Goal: Task Accomplishment & Management: Complete application form

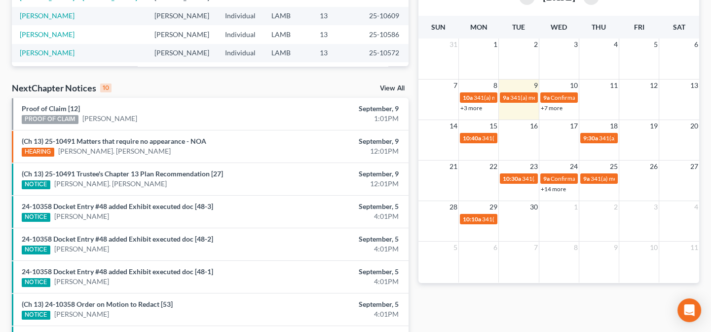
scroll to position [269, 0]
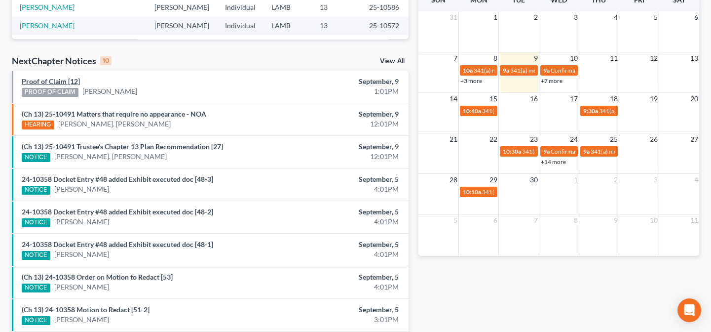
click at [53, 82] on link "Proof of Claim [12]" at bounding box center [51, 81] width 58 height 8
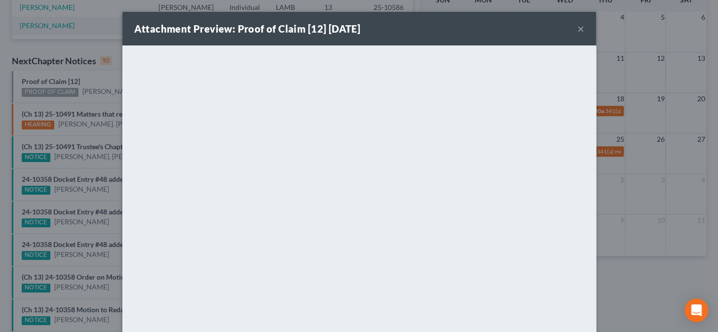
click at [95, 198] on div "Attachment Preview: Proof of Claim [12] 09/09/2025 × <object ng-attr-data='http…" at bounding box center [359, 166] width 718 height 332
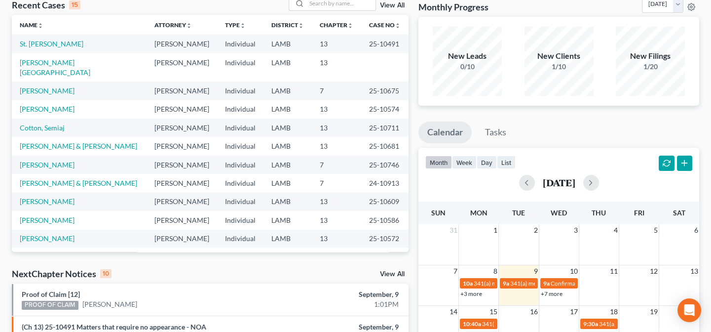
scroll to position [44, 0]
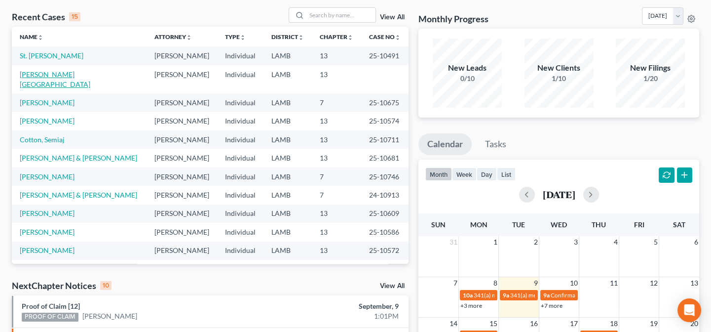
click at [61, 75] on link "[PERSON_NAME][GEOGRAPHIC_DATA]" at bounding box center [55, 79] width 71 height 18
select select "14"
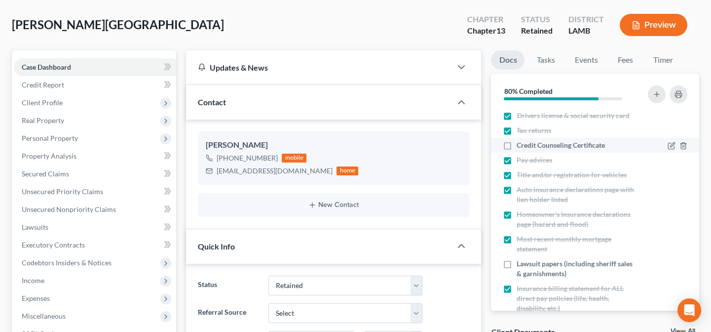
click at [517, 143] on label "Credit Counseling Certificate" at bounding box center [561, 145] width 88 height 10
click at [521, 143] on input "Credit Counseling Certificate" at bounding box center [524, 143] width 6 height 6
checkbox input "true"
click at [291, 42] on div "Booker, Cornell Upgraded Chapter Chapter 13 Status Retained District LAMB Previ…" at bounding box center [355, 28] width 687 height 43
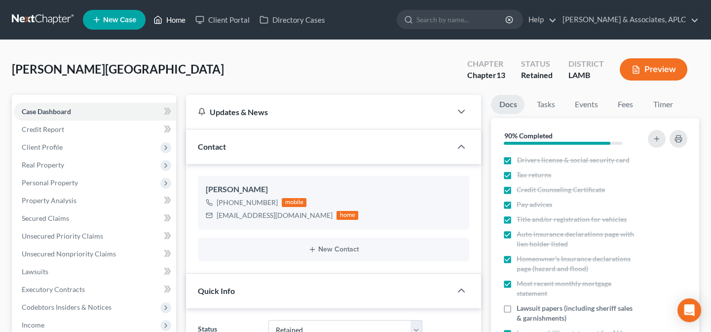
click at [176, 20] on link "Home" at bounding box center [170, 20] width 42 height 18
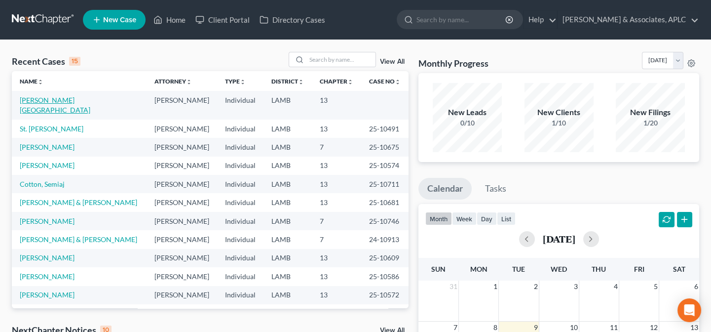
click at [29, 104] on link "[PERSON_NAME][GEOGRAPHIC_DATA]" at bounding box center [55, 105] width 71 height 18
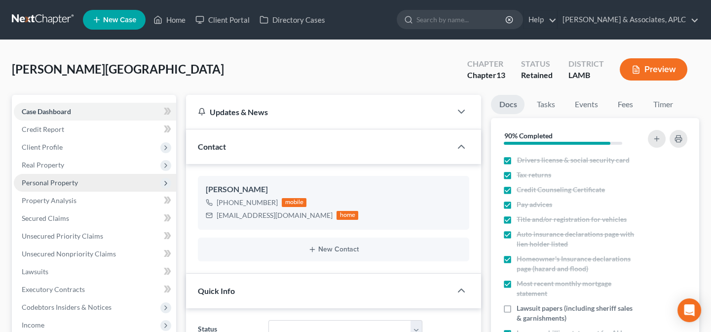
click at [37, 180] on span "Personal Property" at bounding box center [50, 182] width 56 height 8
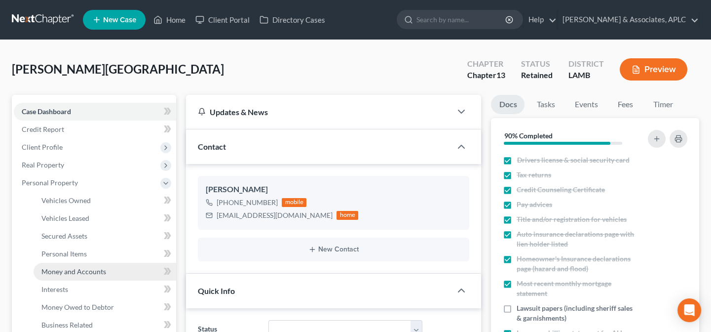
click at [60, 272] on span "Money and Accounts" at bounding box center [73, 271] width 65 height 8
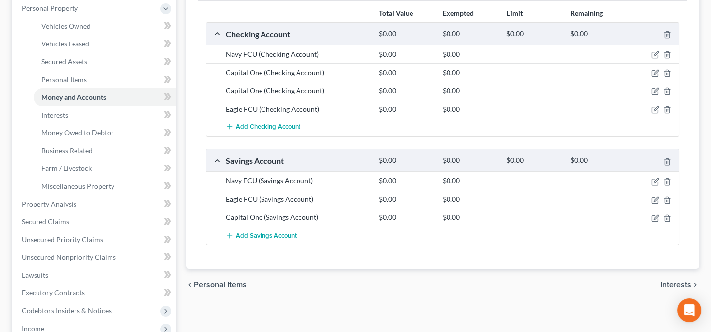
scroll to position [179, 0]
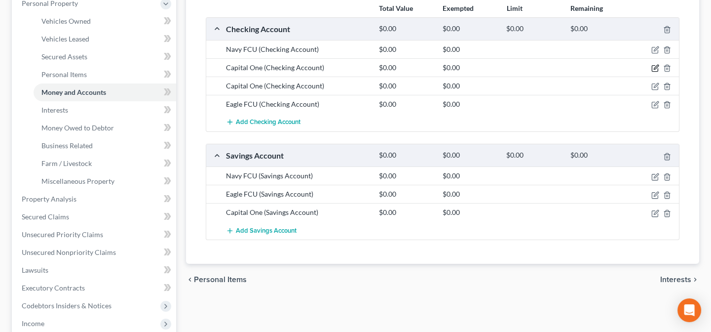
click at [655, 69] on icon "button" at bounding box center [655, 68] width 8 height 8
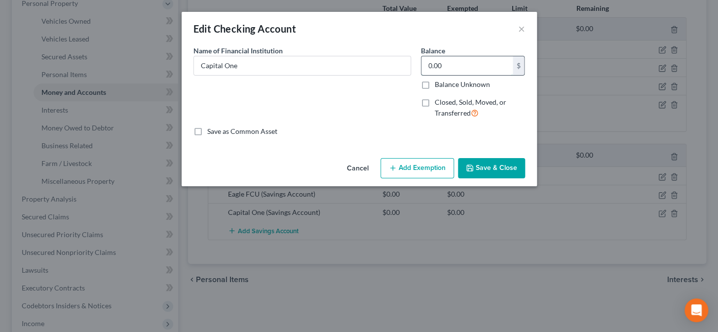
click at [448, 61] on input "0.00" at bounding box center [466, 65] width 91 height 19
type input "139.24"
click at [463, 167] on button "Save & Close" at bounding box center [491, 168] width 67 height 21
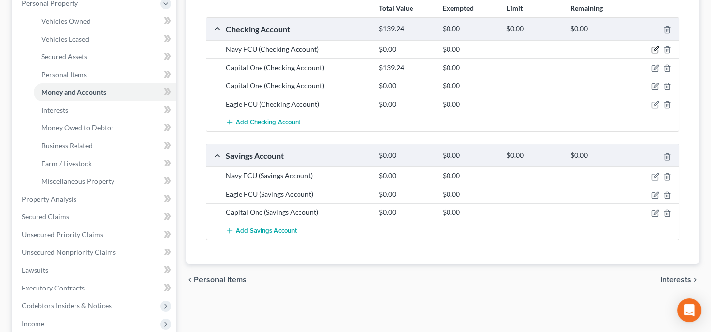
click at [655, 46] on icon "button" at bounding box center [655, 50] width 8 height 8
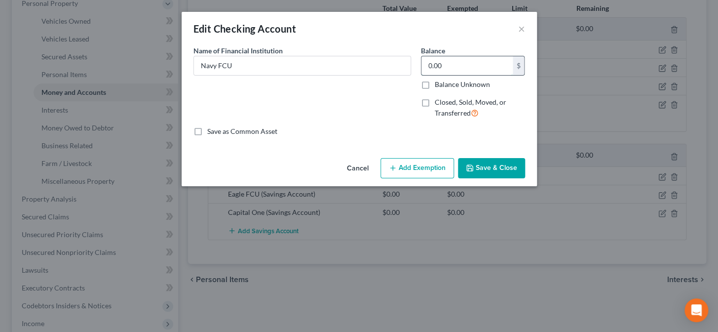
click at [449, 72] on input "0.00" at bounding box center [466, 65] width 91 height 19
type input "63.39"
click at [500, 168] on button "Save & Close" at bounding box center [491, 168] width 67 height 21
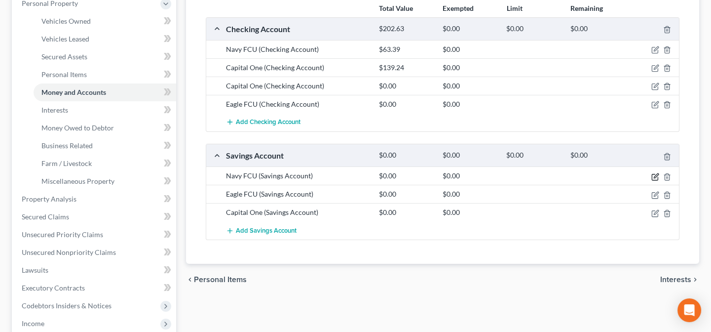
click at [652, 175] on icon "button" at bounding box center [655, 177] width 8 height 8
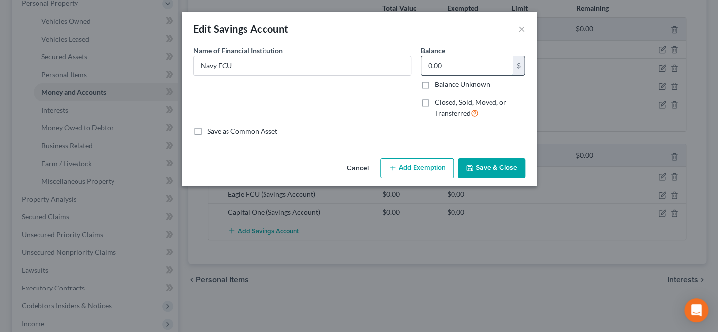
click at [458, 69] on input "0.00" at bounding box center [466, 65] width 91 height 19
type input "227.00"
click at [487, 168] on button "Save & Close" at bounding box center [491, 168] width 67 height 21
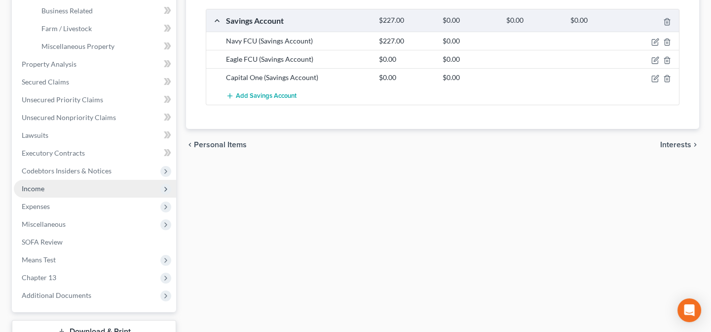
click at [70, 186] on span "Income" at bounding box center [95, 189] width 162 height 18
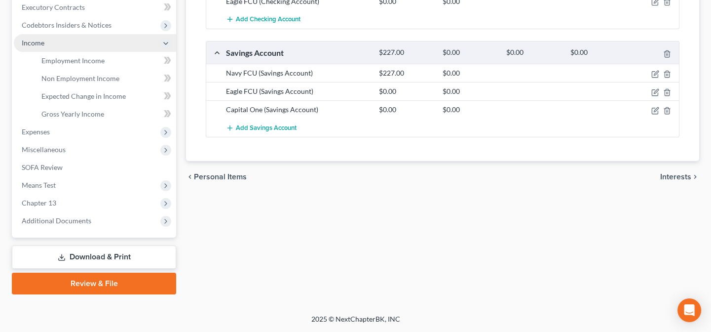
scroll to position [280, 0]
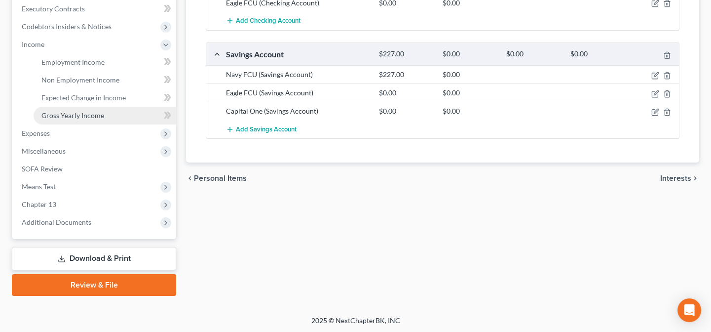
click at [64, 117] on span "Gross Yearly Income" at bounding box center [72, 115] width 63 height 8
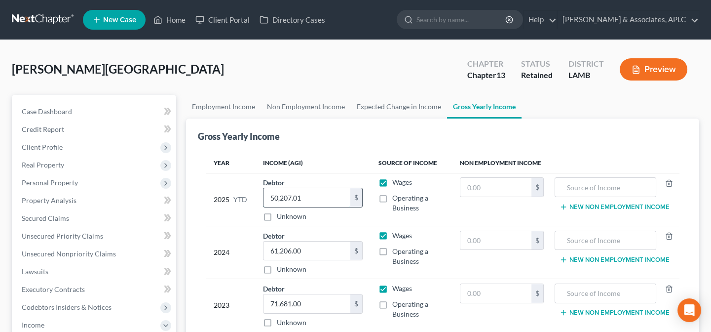
click at [316, 199] on input "50,207.01" at bounding box center [307, 197] width 87 height 19
type input "55,542.78"
click at [82, 109] on link "Case Dashboard" at bounding box center [95, 112] width 162 height 18
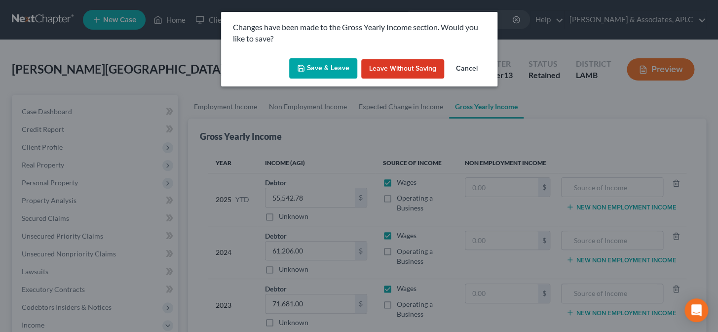
click at [336, 68] on button "Save & Leave" at bounding box center [323, 68] width 68 height 21
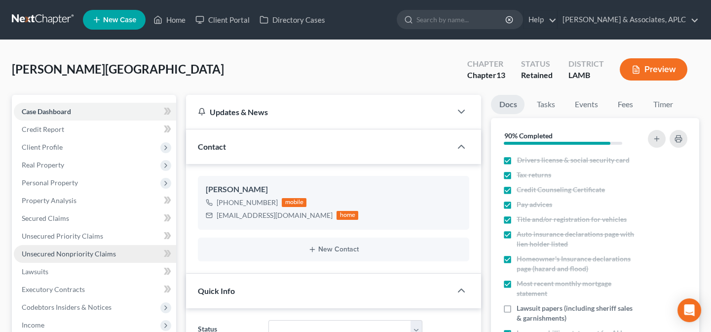
click at [64, 255] on span "Unsecured Nonpriority Claims" at bounding box center [69, 253] width 94 height 8
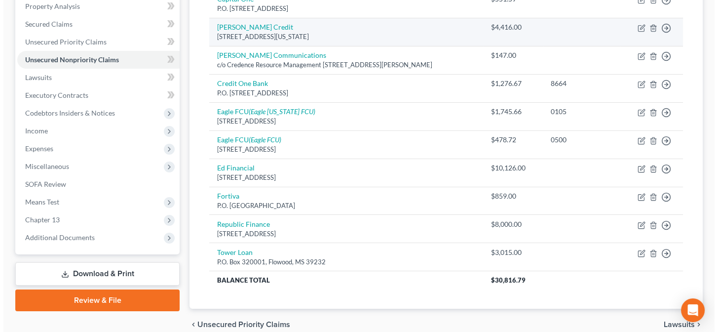
scroll to position [193, 0]
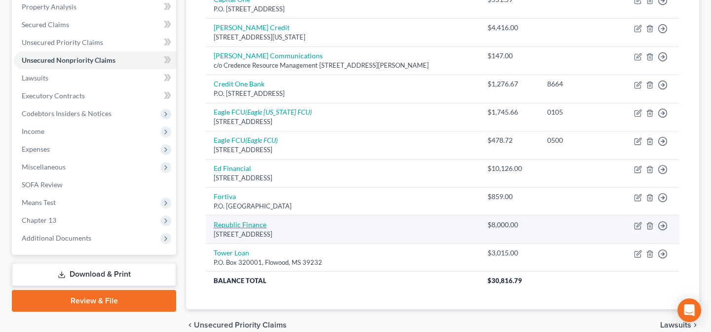
click at [257, 222] on link "Republic Finance" at bounding box center [240, 224] width 53 height 8
select select "19"
select select "10"
select select "0"
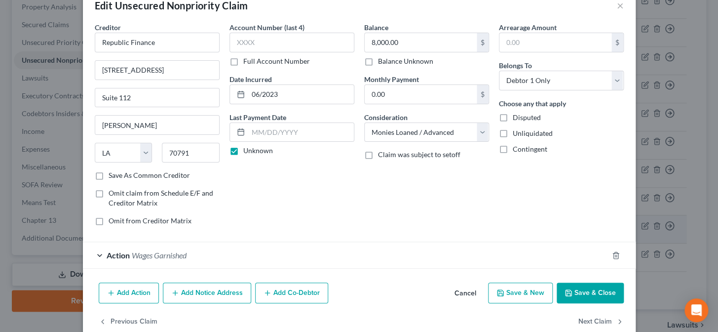
scroll to position [42, 0]
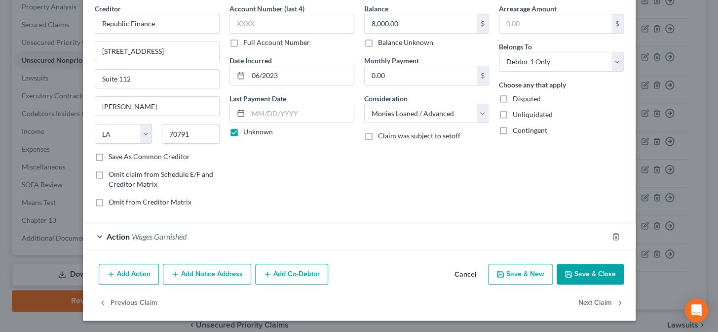
click at [113, 234] on span "Action" at bounding box center [118, 235] width 23 height 9
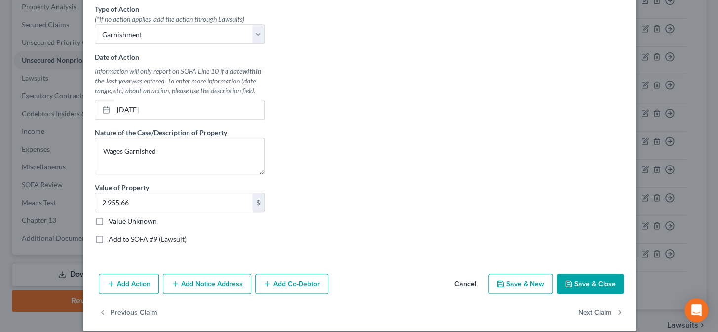
scroll to position [309, 0]
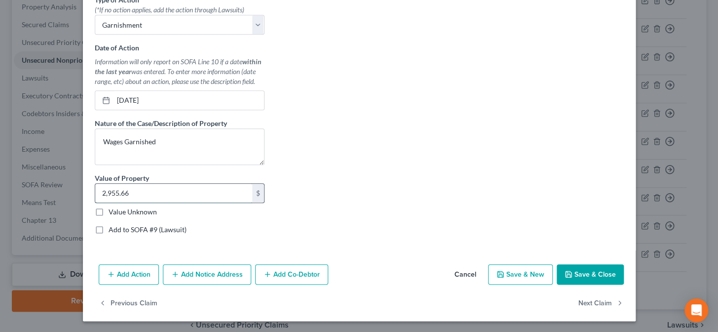
click at [160, 193] on input "2,955.66" at bounding box center [173, 193] width 157 height 19
type input "3,979.80"
click at [608, 274] on button "Save & Close" at bounding box center [590, 274] width 67 height 21
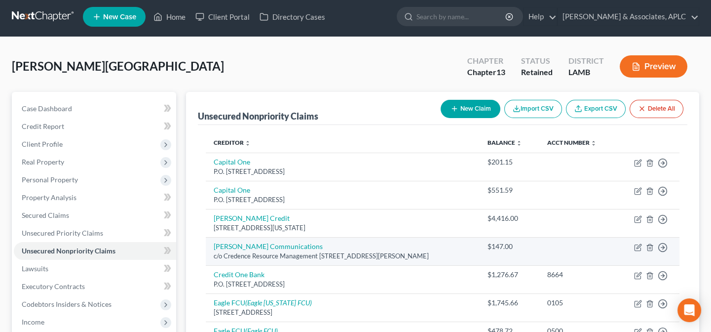
scroll to position [0, 0]
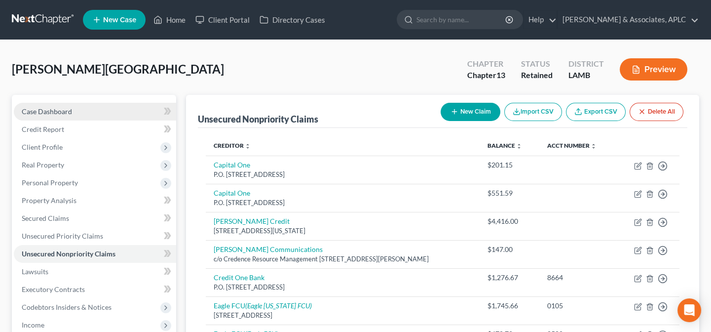
click at [71, 112] on link "Case Dashboard" at bounding box center [95, 112] width 162 height 18
select select "14"
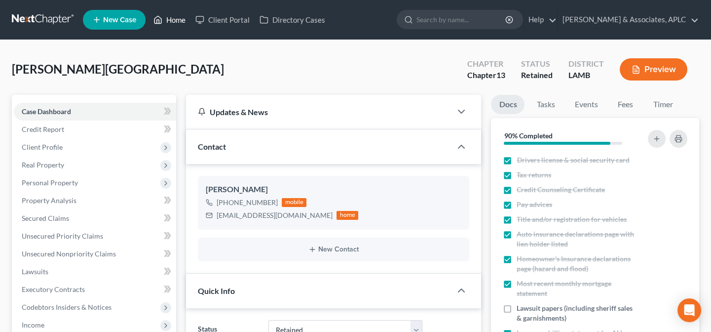
click at [178, 23] on link "Home" at bounding box center [170, 20] width 42 height 18
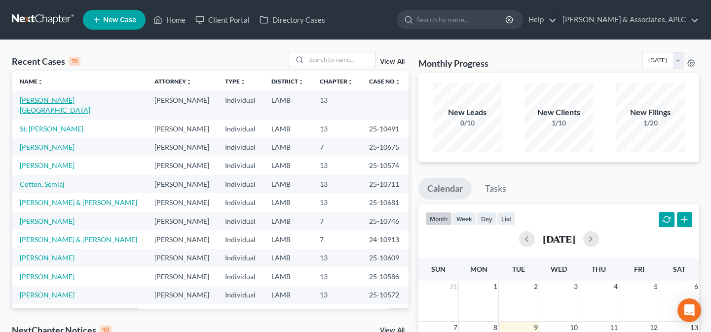
click at [33, 99] on link "[PERSON_NAME][GEOGRAPHIC_DATA]" at bounding box center [55, 105] width 71 height 18
select select "14"
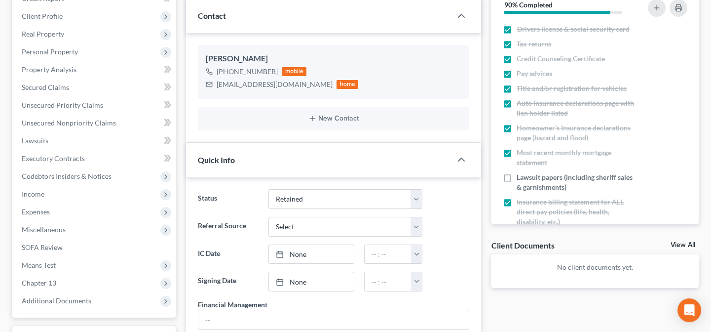
scroll to position [224, 0]
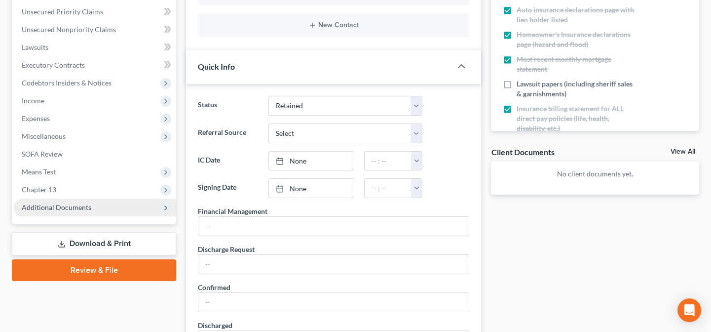
click at [45, 203] on span "Additional Documents" at bounding box center [57, 207] width 70 height 8
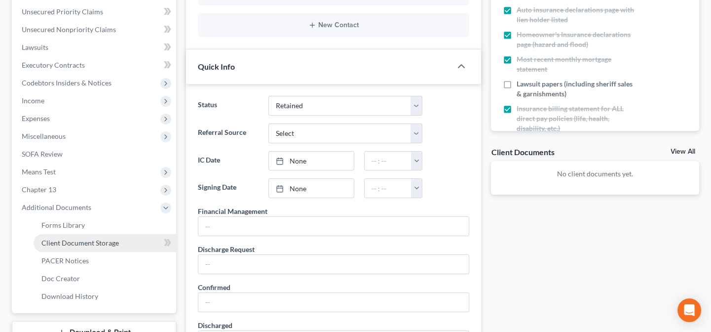
click at [58, 239] on span "Client Document Storage" at bounding box center [79, 242] width 77 height 8
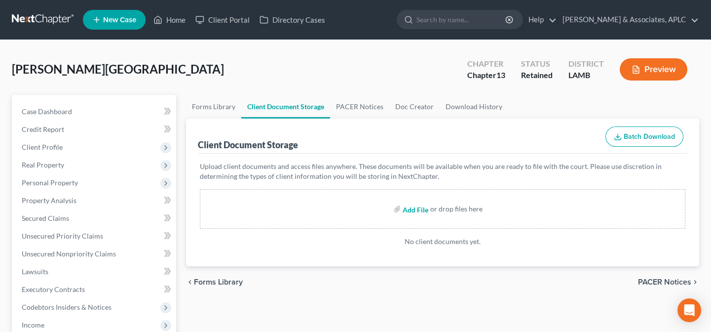
click at [406, 209] on input "file" at bounding box center [415, 209] width 24 height 18
type input "C:\fakepath\CCC.pdf"
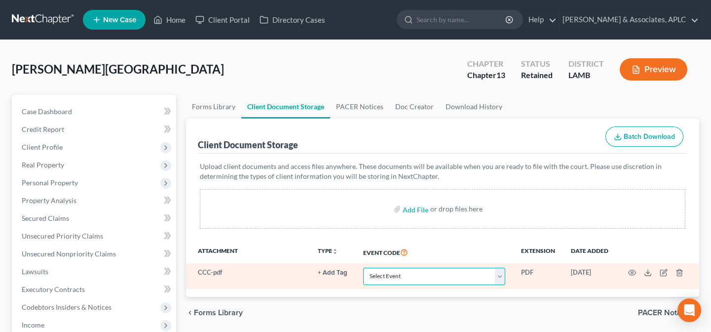
click at [419, 277] on select "Select Event 20 Largest Unsecured Creditors Amended List of Creditors Amended L…" at bounding box center [434, 275] width 142 height 17
select select "13"
click at [363, 267] on select "Select Event 20 Largest Unsecured Creditors Amended List of Creditors Amended L…" at bounding box center [434, 275] width 142 height 17
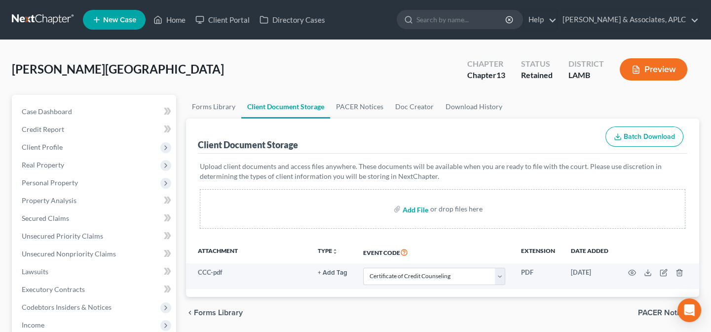
click at [419, 209] on input "file" at bounding box center [415, 209] width 24 height 18
type input "C:\fakepath\Paystubs.pdf"
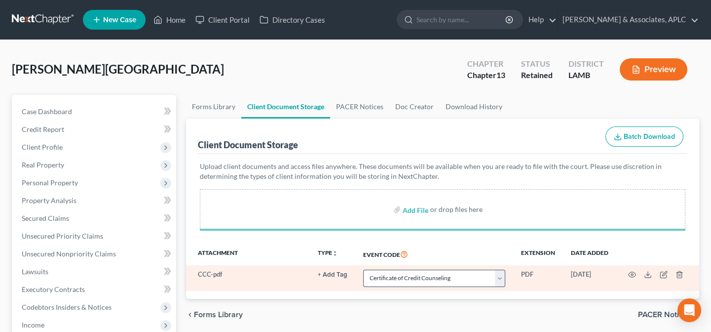
select select "13"
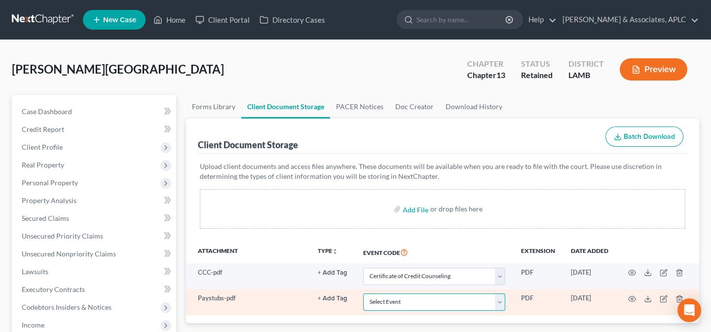
click at [405, 306] on select "Select Event 20 Largest Unsecured Creditors Amended List of Creditors Amended L…" at bounding box center [434, 301] width 142 height 17
select select "39"
click at [363, 293] on select "Select Event 20 Largest Unsecured Creditors Amended List of Creditors Amended L…" at bounding box center [434, 301] width 142 height 17
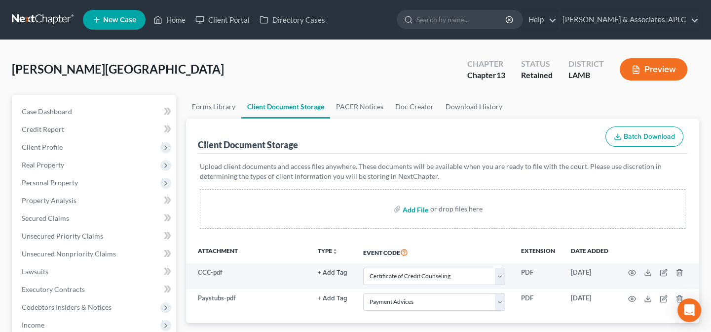
click at [414, 204] on input "file" at bounding box center [415, 209] width 24 height 18
type input "C:\fakepath\Local Form I-Mailing Verification.pdf"
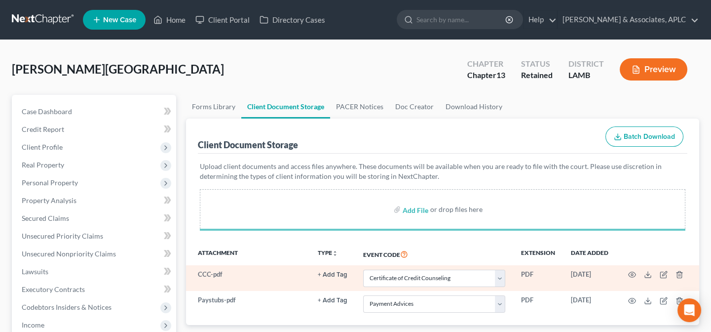
select select "13"
select select "39"
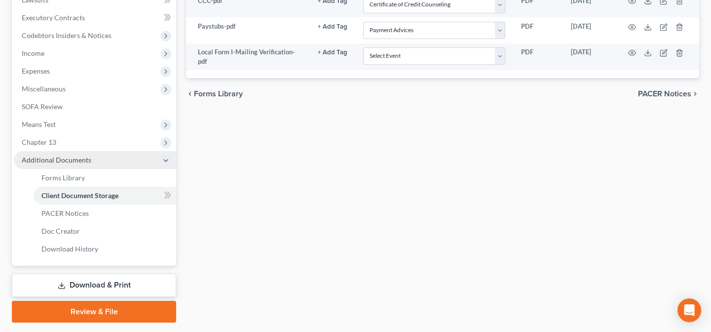
scroll to position [298, 0]
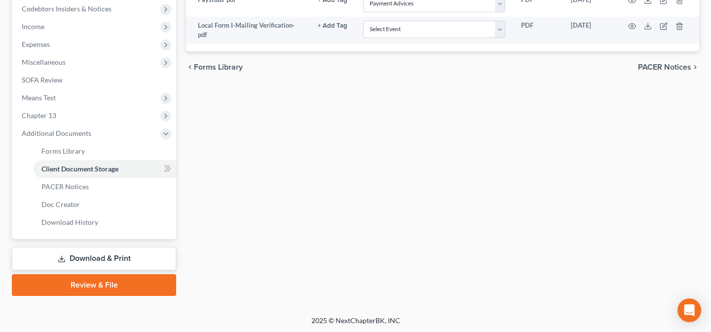
click at [88, 286] on link "Review & File" at bounding box center [94, 285] width 164 height 22
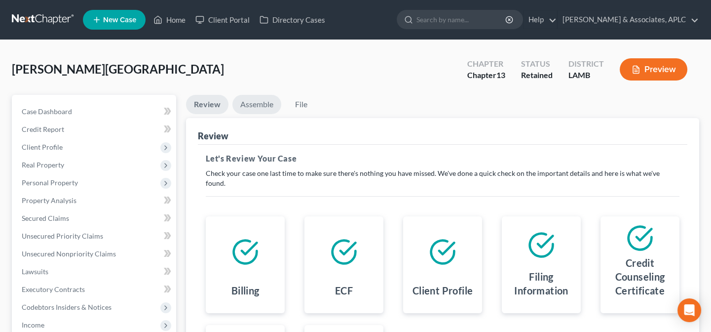
click at [267, 106] on link "Assemble" at bounding box center [256, 104] width 49 height 19
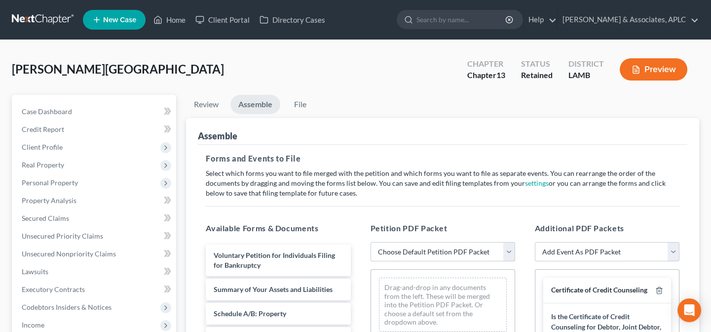
click at [398, 249] on select "Choose Default Petition PDF Packet Emergency Filing (Voluntary Petition and Cre…" at bounding box center [443, 252] width 145 height 20
select select "1"
click at [371, 242] on select "Choose Default Petition PDF Packet Emergency Filing (Voluntary Petition and Cre…" at bounding box center [443, 252] width 145 height 20
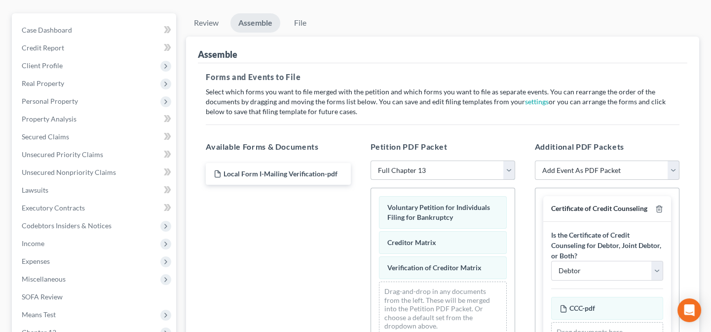
scroll to position [89, 0]
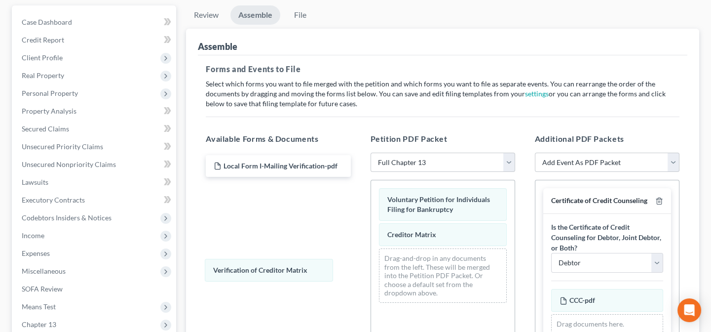
drag, startPoint x: 407, startPoint y: 260, endPoint x: 270, endPoint y: 266, distance: 136.9
click at [371, 271] on div "Verification of Creditor Matrix Voluntary Petition for Individuals Filing for B…" at bounding box center [443, 245] width 144 height 130
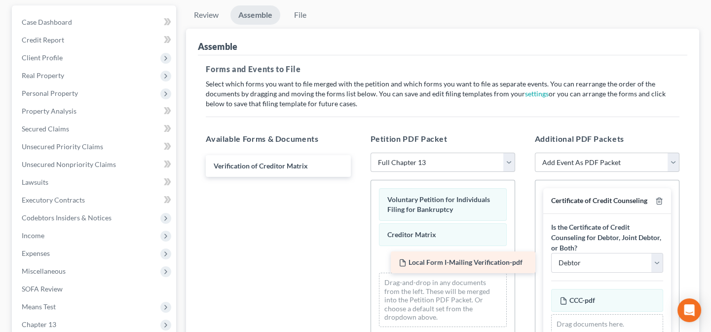
drag, startPoint x: 242, startPoint y: 159, endPoint x: 427, endPoint y: 257, distance: 209.3
click at [358, 177] on div "Local Form I-Mailing Verification-pdf Local Form I-Mailing Verification-pdf Ver…" at bounding box center [278, 166] width 160 height 22
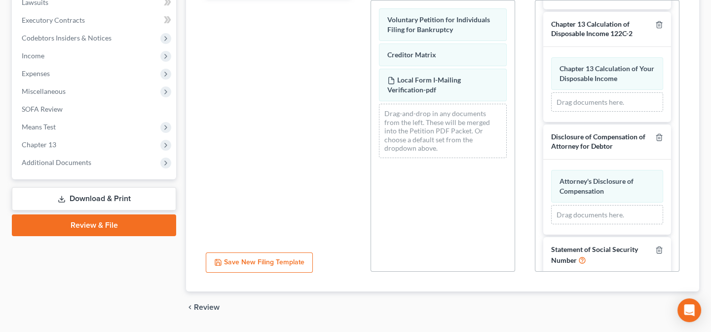
scroll to position [1251, 0]
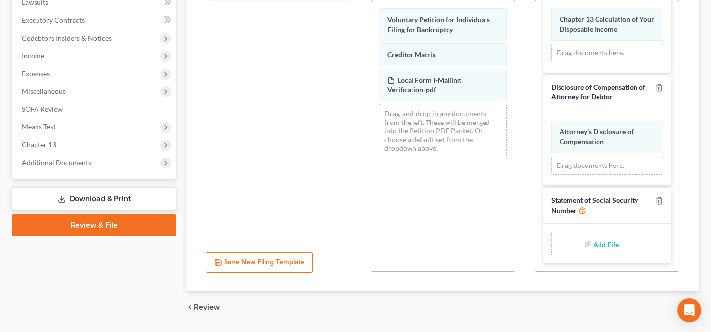
click at [602, 243] on input "file" at bounding box center [605, 243] width 24 height 18
type input "C:\fakepath\Statement About Social Security Number.pdf"
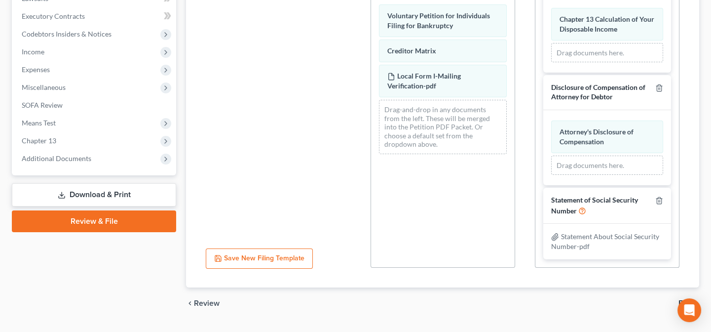
scroll to position [297, 0]
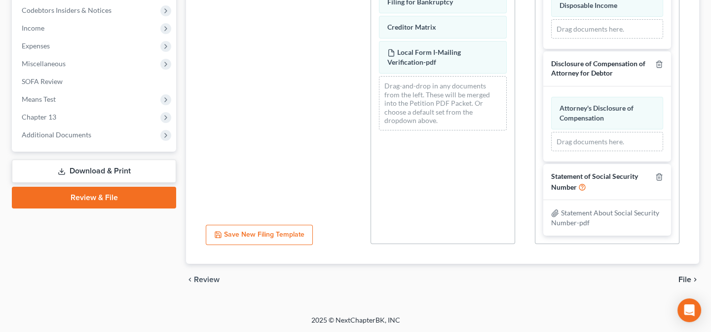
click at [688, 276] on span "File" at bounding box center [685, 279] width 13 height 8
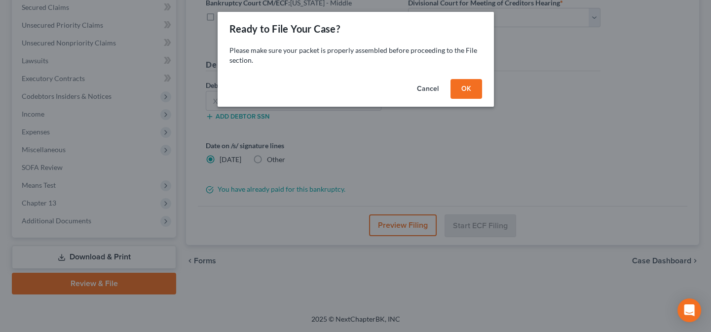
scroll to position [209, 0]
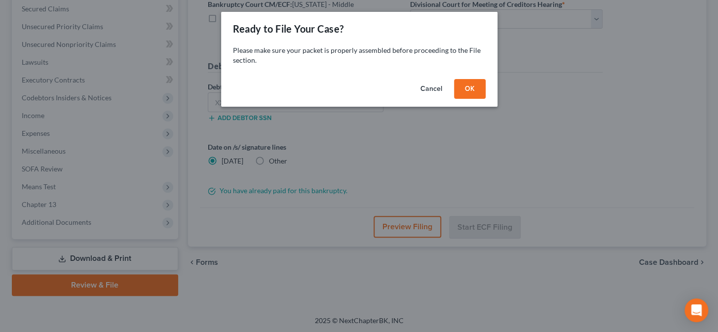
click at [475, 84] on button "OK" at bounding box center [470, 89] width 32 height 20
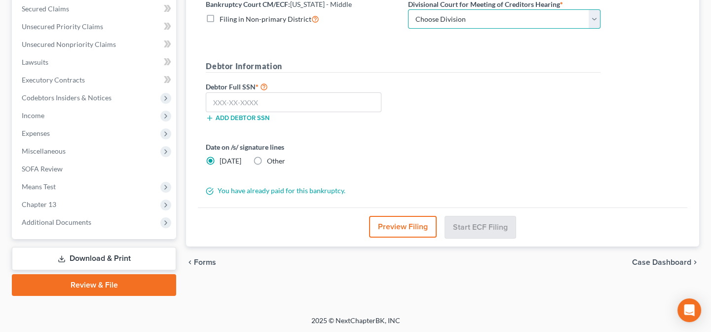
click at [447, 15] on select "Choose Division Baton Rouge" at bounding box center [504, 19] width 192 height 20
select select "0"
click at [408, 9] on select "Choose Division Baton Rouge" at bounding box center [504, 19] width 192 height 20
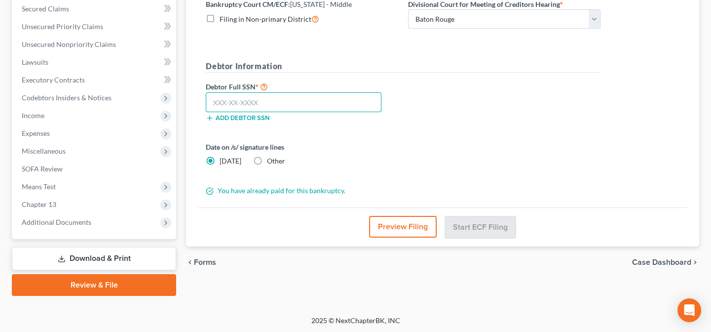
click at [342, 102] on input "text" at bounding box center [294, 102] width 176 height 20
type input "438-39-1701"
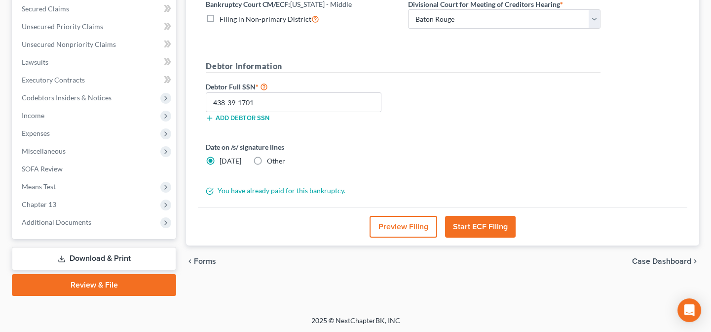
click at [485, 229] on button "Start ECF Filing" at bounding box center [480, 227] width 71 height 22
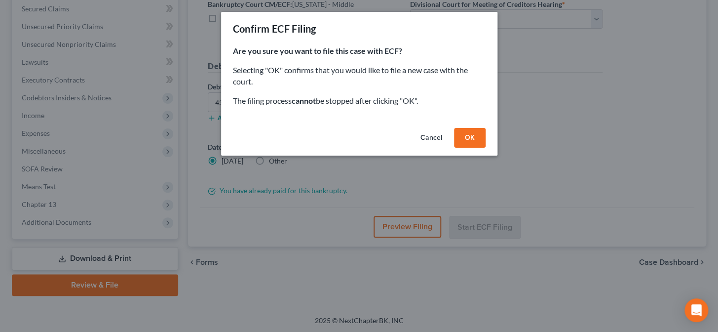
click at [473, 136] on button "OK" at bounding box center [470, 138] width 32 height 20
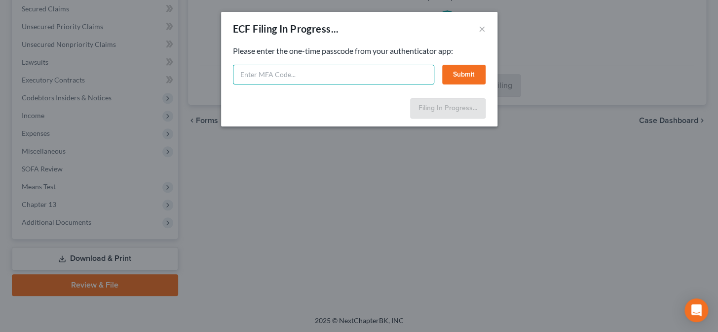
click at [369, 79] on input "text" at bounding box center [333, 75] width 201 height 20
type input "555723"
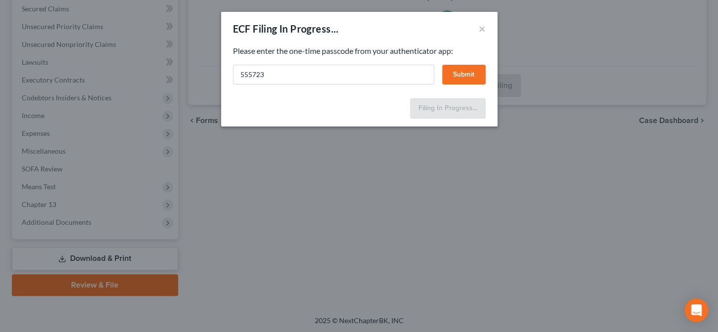
click at [450, 76] on button "Submit" at bounding box center [463, 75] width 43 height 20
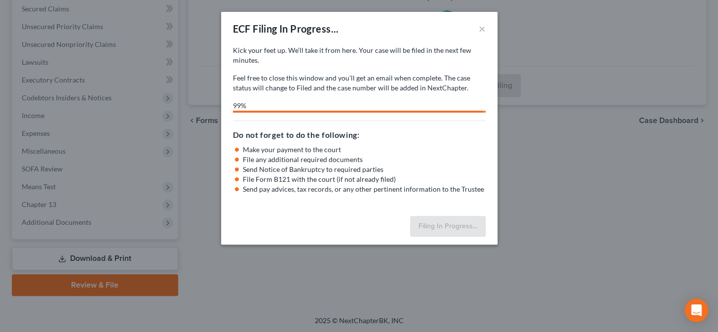
select select "0"
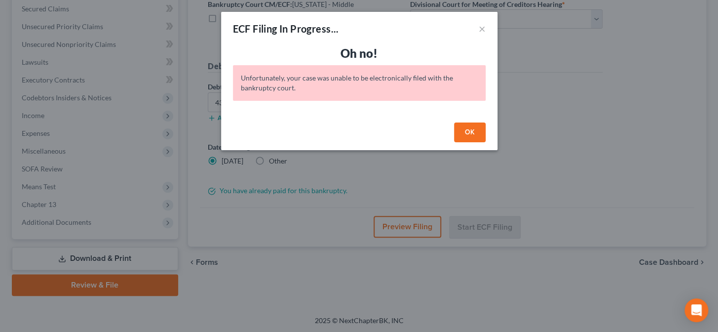
click at [473, 129] on button "OK" at bounding box center [470, 132] width 32 height 20
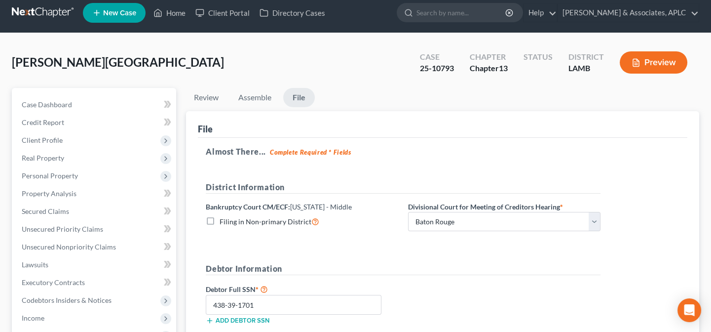
scroll to position [0, 0]
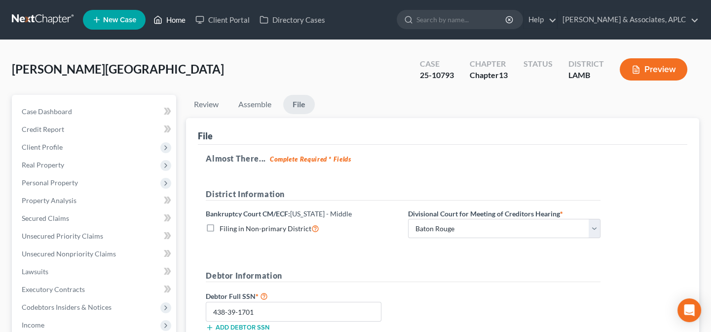
click at [176, 20] on link "Home" at bounding box center [170, 20] width 42 height 18
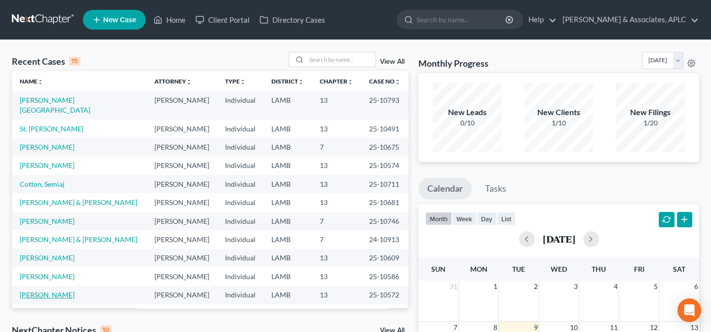
click at [69, 290] on link "[PERSON_NAME]" at bounding box center [47, 294] width 55 height 8
select select "0"
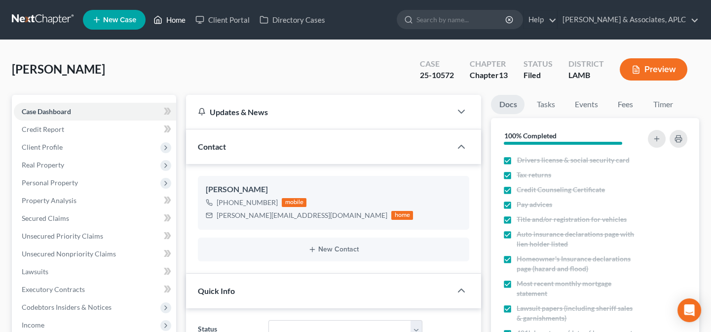
click at [173, 16] on link "Home" at bounding box center [170, 20] width 42 height 18
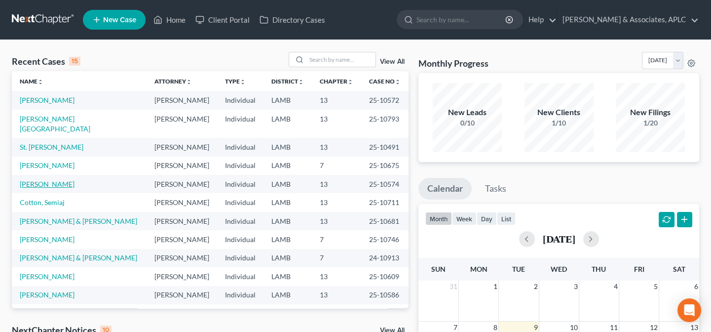
click at [51, 180] on link "[PERSON_NAME]" at bounding box center [47, 184] width 55 height 8
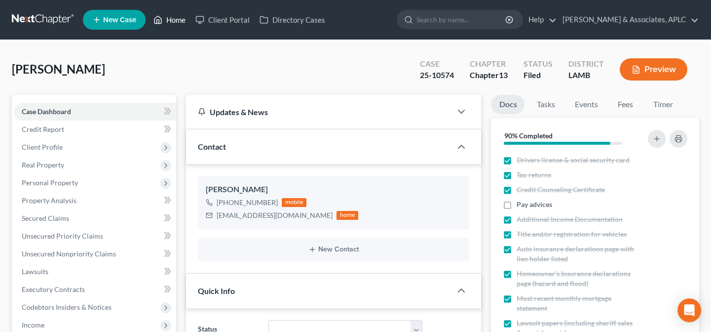
click at [180, 20] on link "Home" at bounding box center [170, 20] width 42 height 18
